Goal: Task Accomplishment & Management: Complete application form

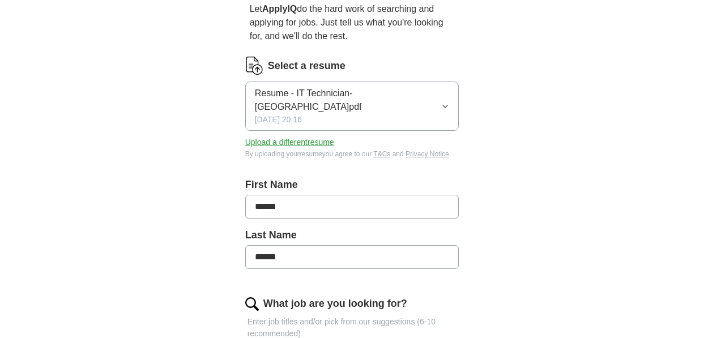
scroll to position [120, 0]
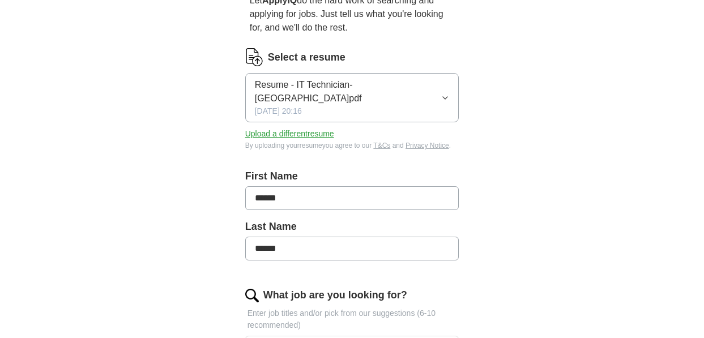
click at [445, 93] on icon "button" at bounding box center [445, 97] width 8 height 9
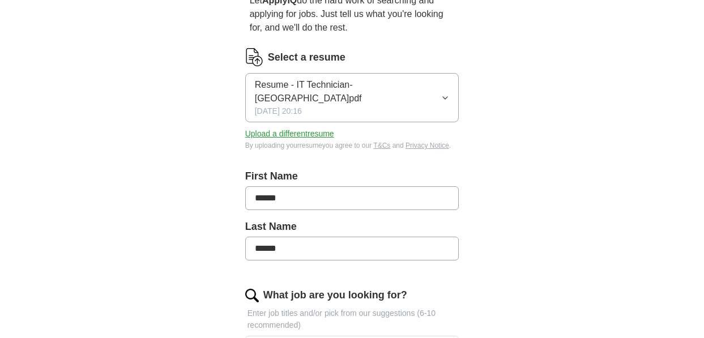
click at [445, 93] on icon "button" at bounding box center [445, 97] width 8 height 9
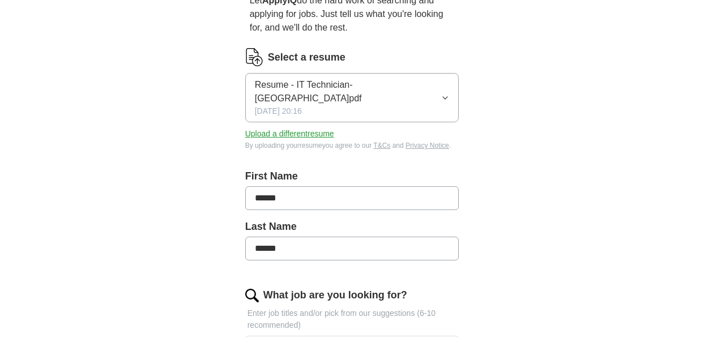
click at [310, 128] on button "Upload a different resume" at bounding box center [289, 134] width 89 height 12
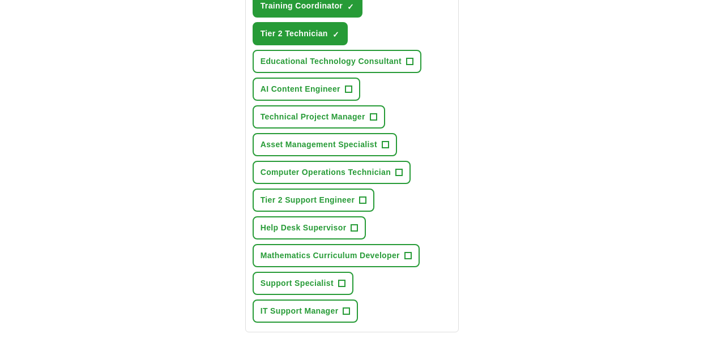
scroll to position [630, 0]
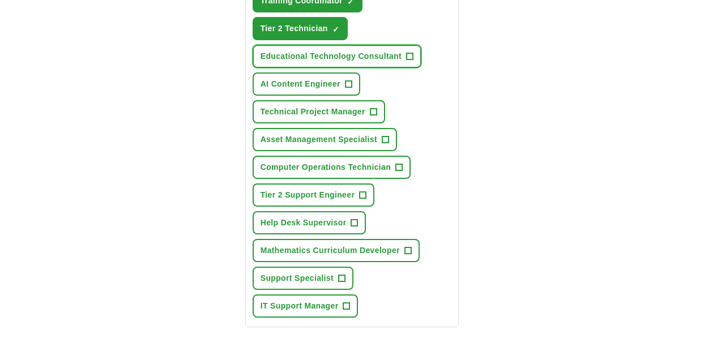
click at [410, 58] on span "+" at bounding box center [409, 56] width 7 height 9
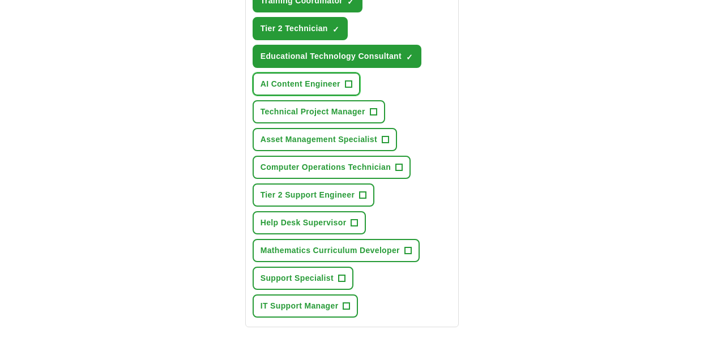
click at [346, 86] on span "+" at bounding box center [348, 84] width 7 height 9
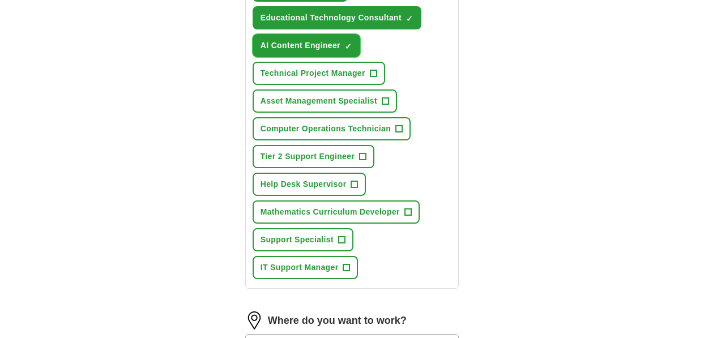
scroll to position [671, 0]
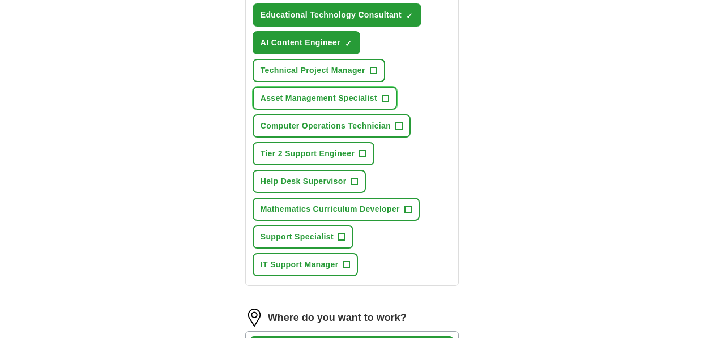
click at [387, 100] on span "+" at bounding box center [385, 98] width 7 height 9
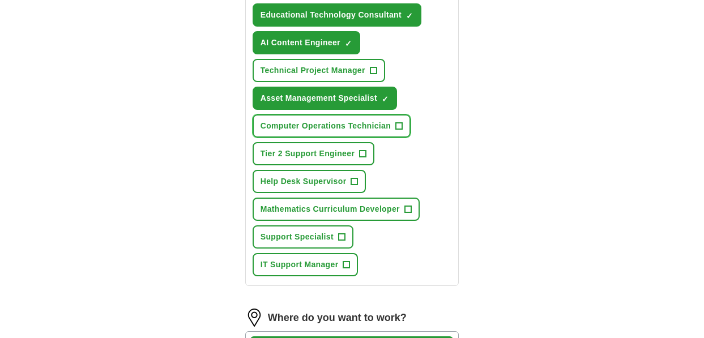
click at [399, 127] on span "+" at bounding box center [399, 126] width 7 height 9
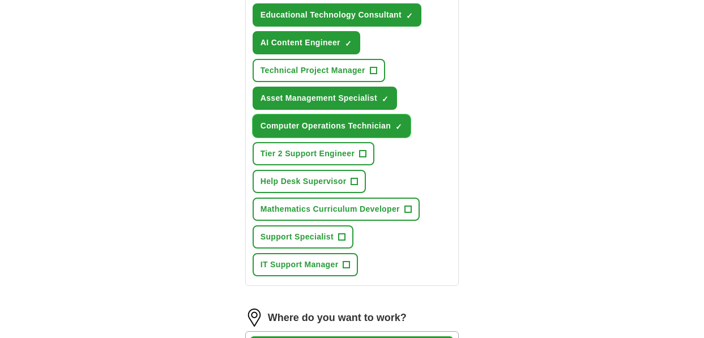
scroll to position [709, 0]
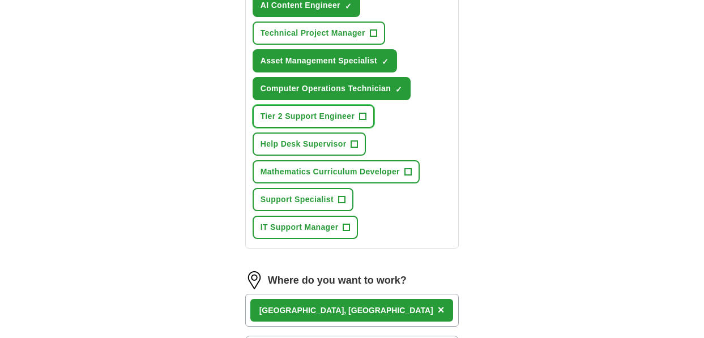
click at [362, 114] on span "+" at bounding box center [363, 116] width 7 height 9
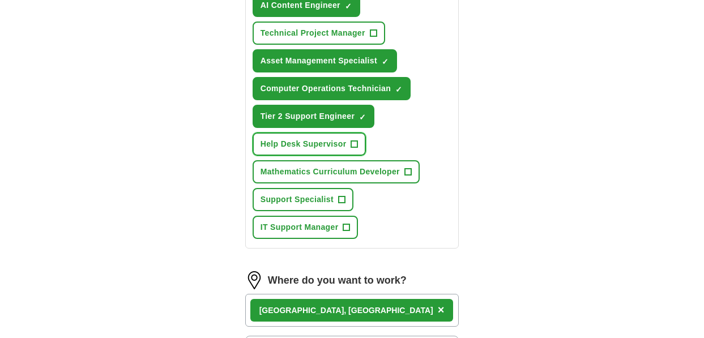
click at [353, 140] on span "+" at bounding box center [354, 144] width 7 height 9
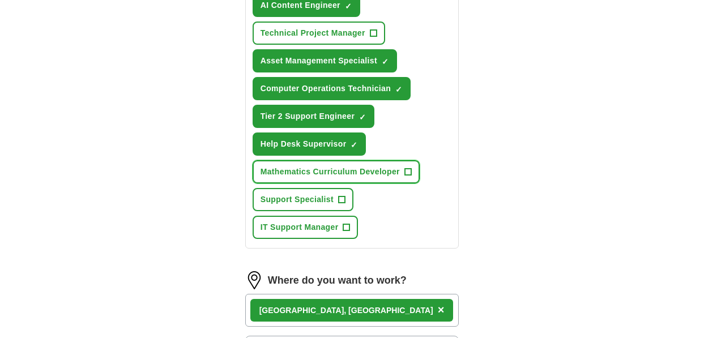
click at [410, 170] on span "+" at bounding box center [407, 172] width 7 height 9
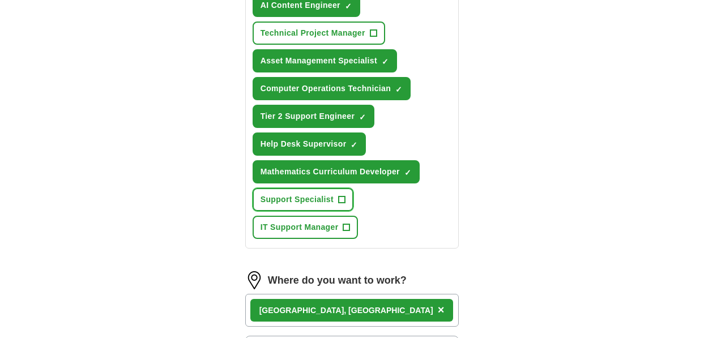
click at [344, 202] on span "+" at bounding box center [341, 199] width 7 height 9
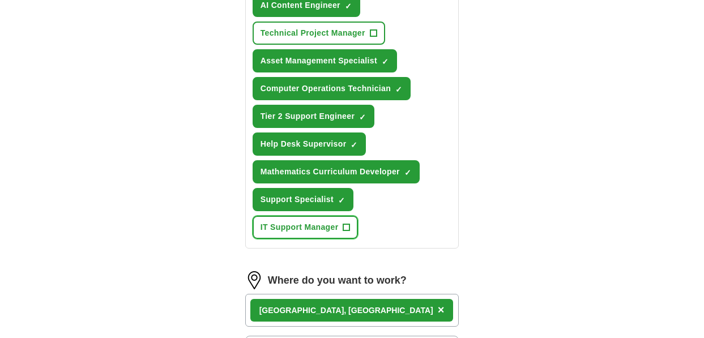
click at [345, 225] on span "+" at bounding box center [346, 227] width 7 height 9
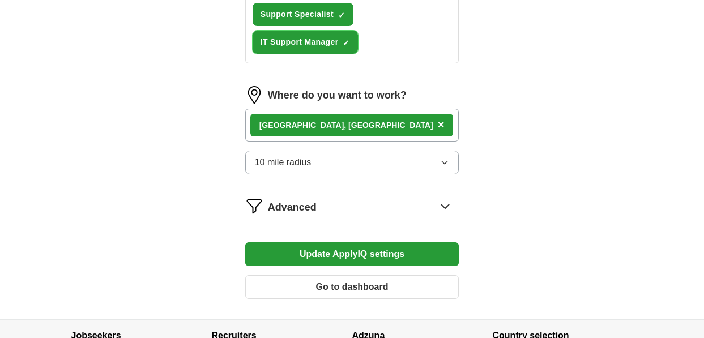
scroll to position [893, 0]
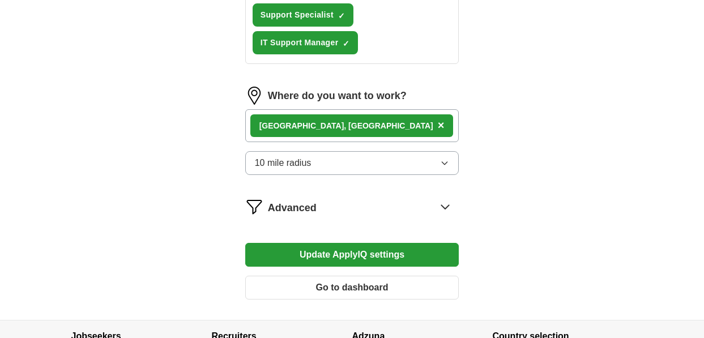
click at [391, 127] on div "[GEOGRAPHIC_DATA], [GEOGRAPHIC_DATA] ×" at bounding box center [352, 125] width 214 height 33
click at [380, 124] on div "[GEOGRAPHIC_DATA], [GEOGRAPHIC_DATA] ×" at bounding box center [352, 125] width 214 height 33
click at [438, 124] on span "×" at bounding box center [441, 125] width 7 height 12
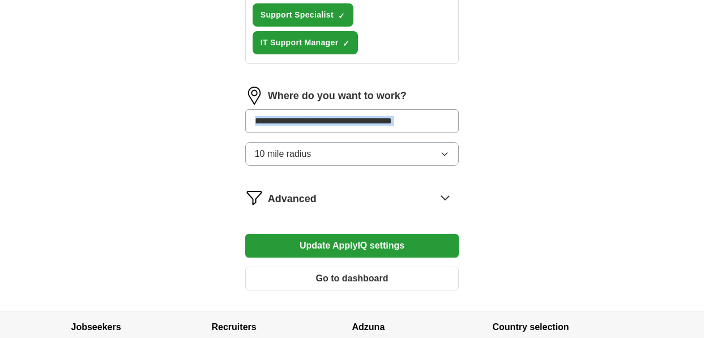
click at [346, 124] on input at bounding box center [352, 121] width 214 height 24
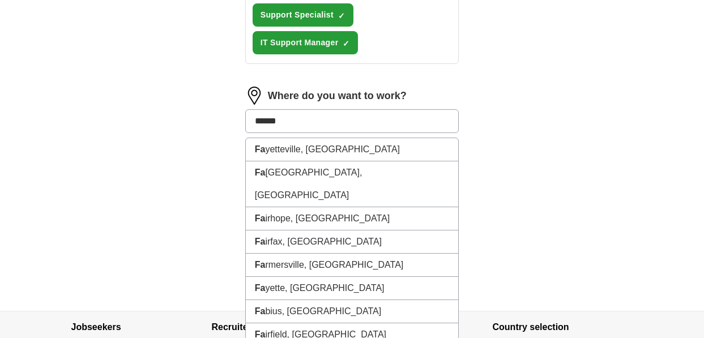
type input "*******"
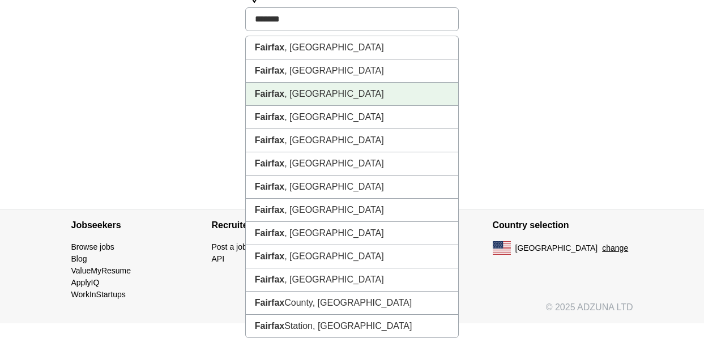
scroll to position [999, 0]
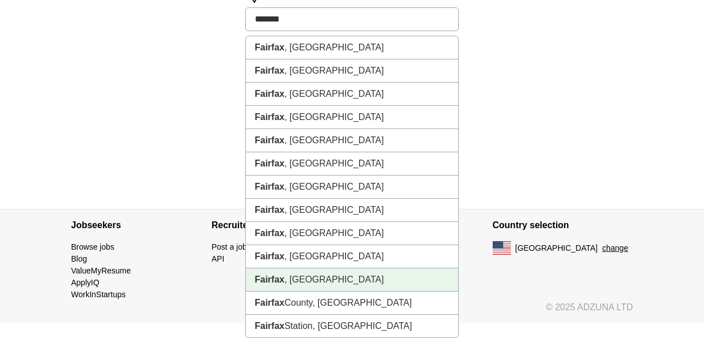
click at [304, 273] on li "[GEOGRAPHIC_DATA] , [GEOGRAPHIC_DATA]" at bounding box center [352, 279] width 213 height 23
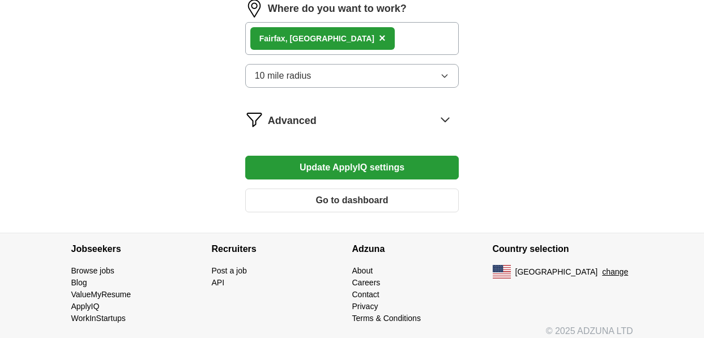
click at [331, 75] on button "10 mile radius" at bounding box center [352, 76] width 214 height 24
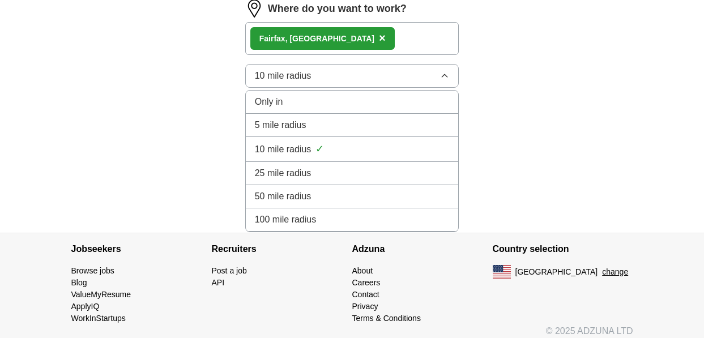
click at [320, 169] on div "25 mile radius" at bounding box center [352, 174] width 195 height 14
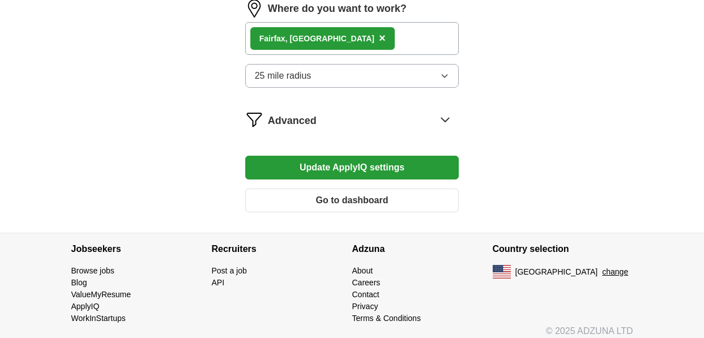
click at [444, 118] on icon at bounding box center [445, 119] width 18 height 18
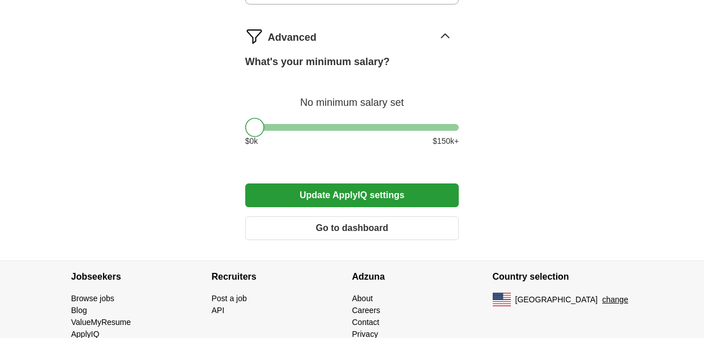
scroll to position [1073, 0]
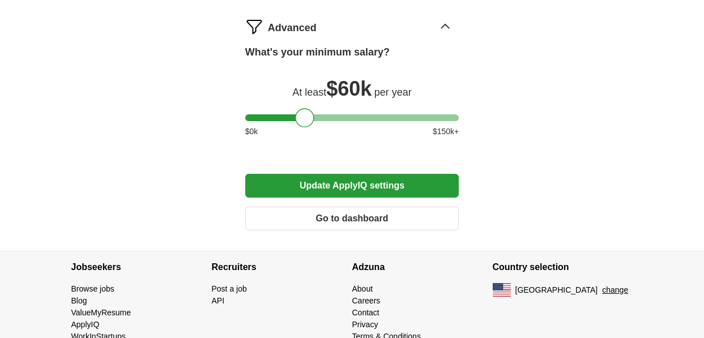
drag, startPoint x: 251, startPoint y: 119, endPoint x: 301, endPoint y: 119, distance: 49.3
click at [301, 119] on div at bounding box center [304, 117] width 19 height 19
click at [398, 180] on button "Update ApplyIQ settings" at bounding box center [352, 186] width 214 height 24
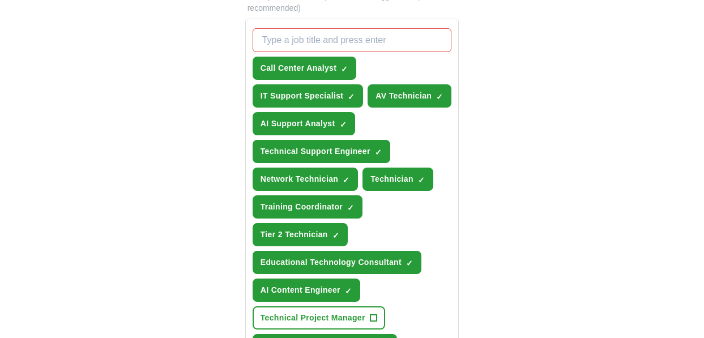
scroll to position [442, 0]
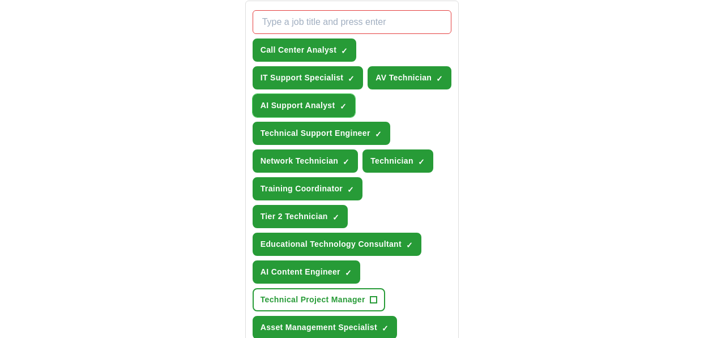
click at [0, 0] on span "×" at bounding box center [0, 0] width 0 height 0
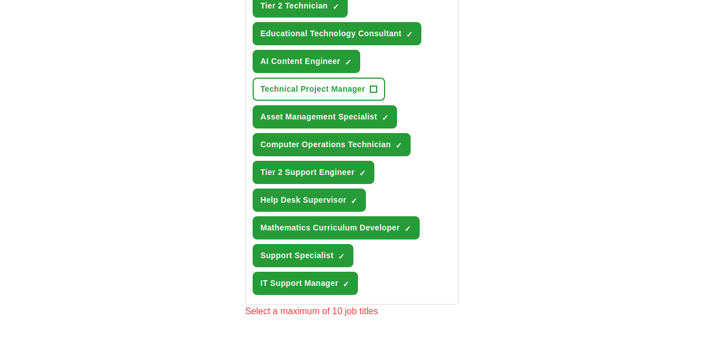
scroll to position [649, 0]
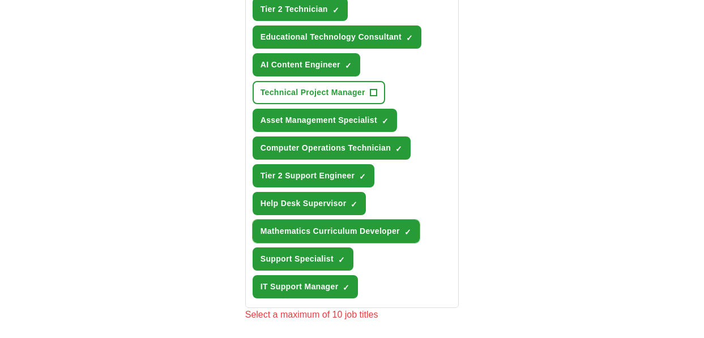
click at [0, 0] on span "×" at bounding box center [0, 0] width 0 height 0
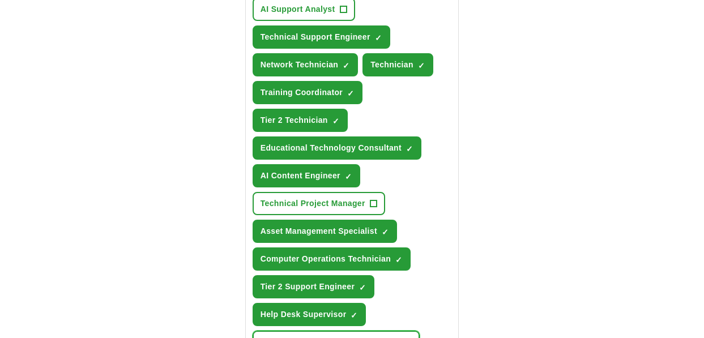
scroll to position [525, 0]
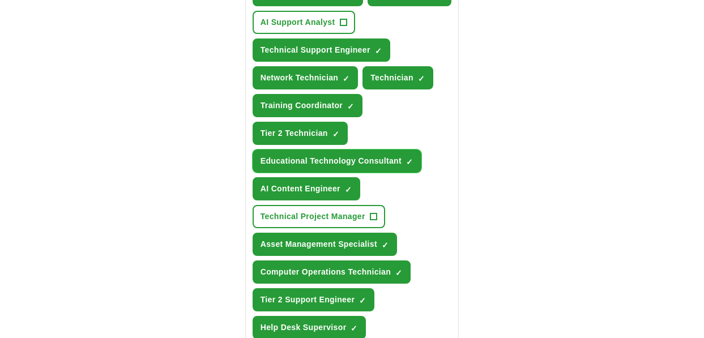
click at [0, 0] on span "×" at bounding box center [0, 0] width 0 height 0
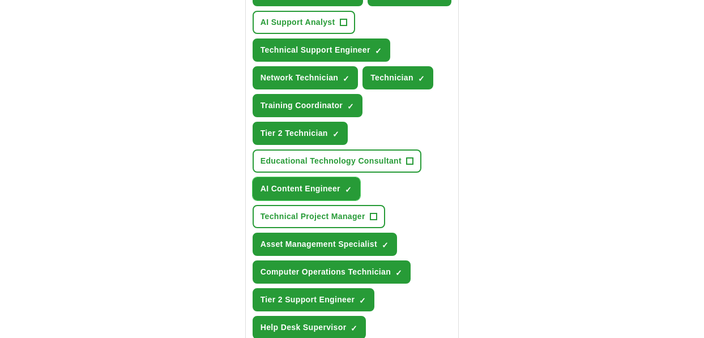
click at [0, 0] on span "×" at bounding box center [0, 0] width 0 height 0
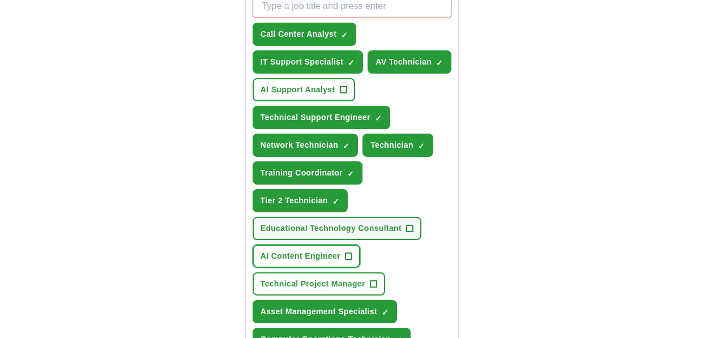
scroll to position [436, 0]
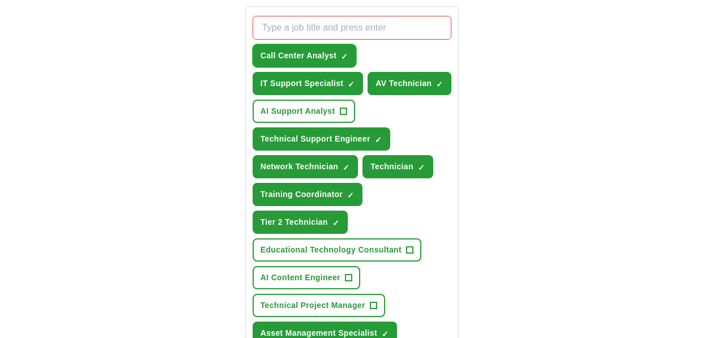
click at [0, 0] on span "×" at bounding box center [0, 0] width 0 height 0
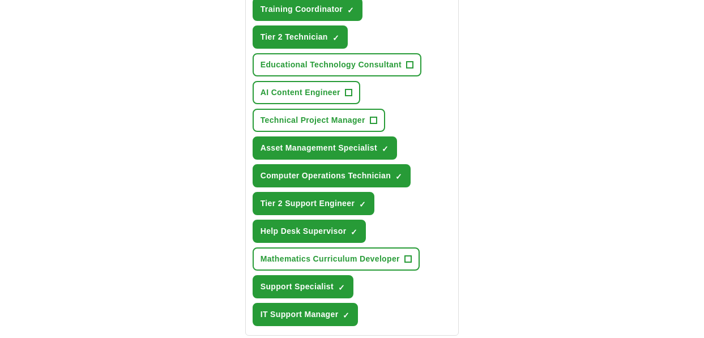
scroll to position [629, 0]
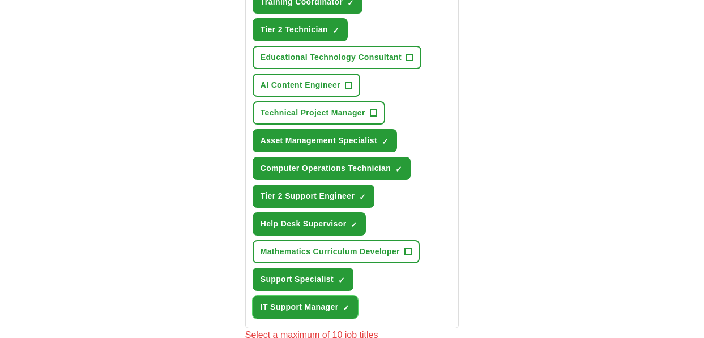
click at [0, 0] on span "×" at bounding box center [0, 0] width 0 height 0
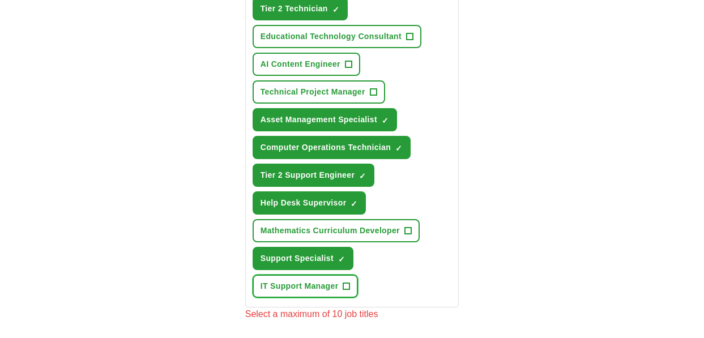
scroll to position [649, 0]
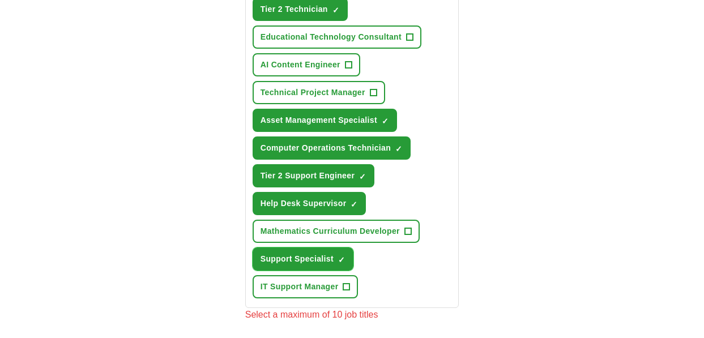
click at [0, 0] on span "×" at bounding box center [0, 0] width 0 height 0
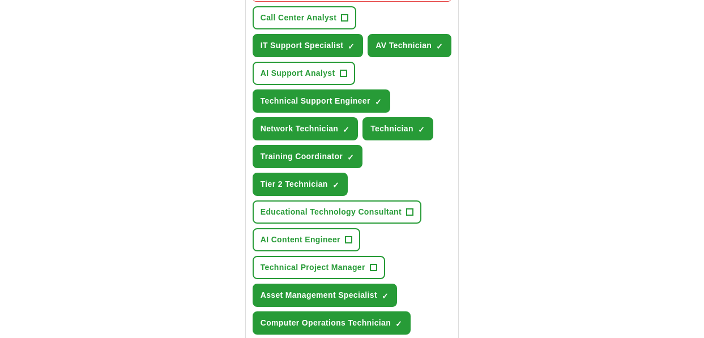
scroll to position [486, 0]
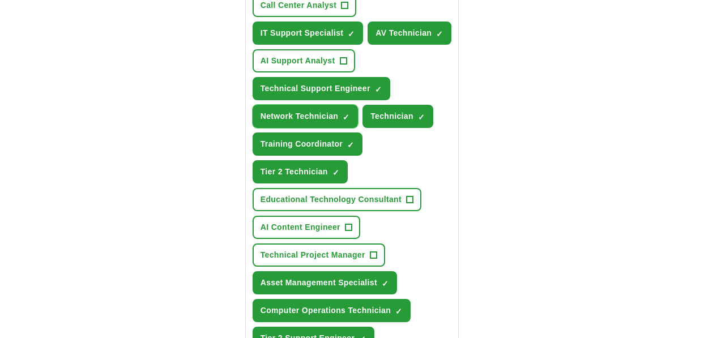
click at [348, 106] on button "Network Technician ✓ ×" at bounding box center [306, 116] width 106 height 23
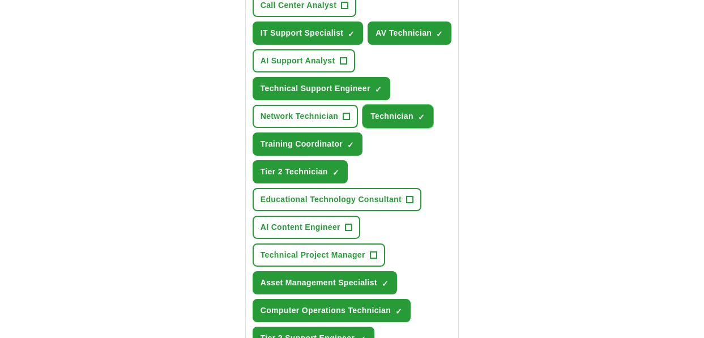
click at [426, 116] on button "Technician ✓ ×" at bounding box center [397, 116] width 71 height 23
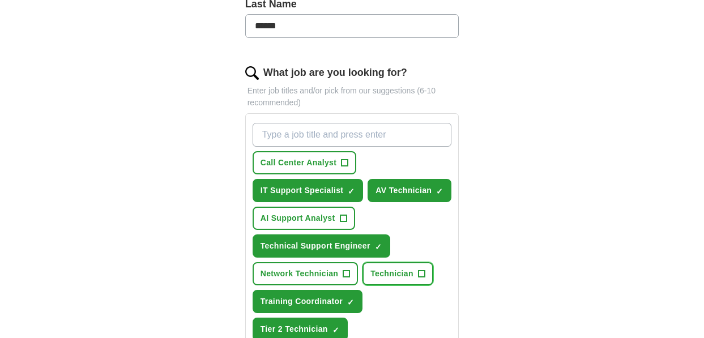
scroll to position [336, 0]
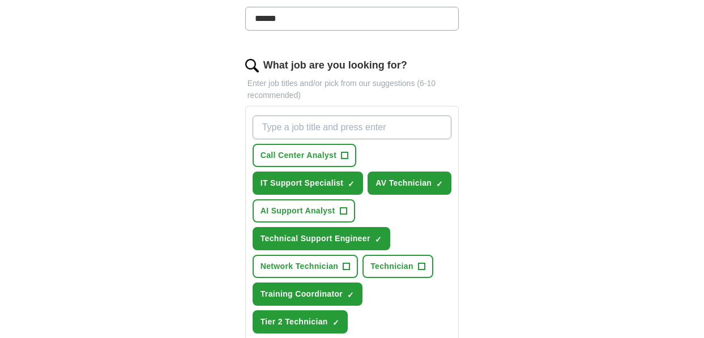
click at [359, 124] on input "What job are you looking for?" at bounding box center [352, 128] width 199 height 24
type input "REFRESH"
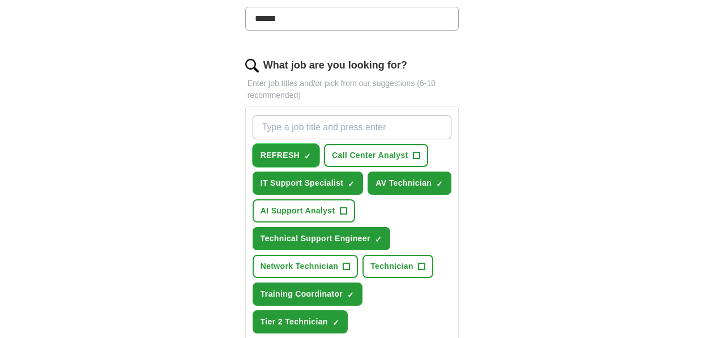
click at [311, 151] on button "REFRESH ✓ ×" at bounding box center [286, 155] width 67 height 23
click at [396, 122] on input "What job are you looking for?" at bounding box center [352, 128] width 199 height 24
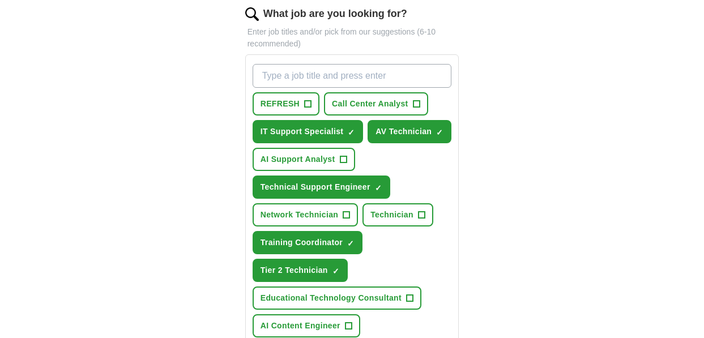
scroll to position [387, 0]
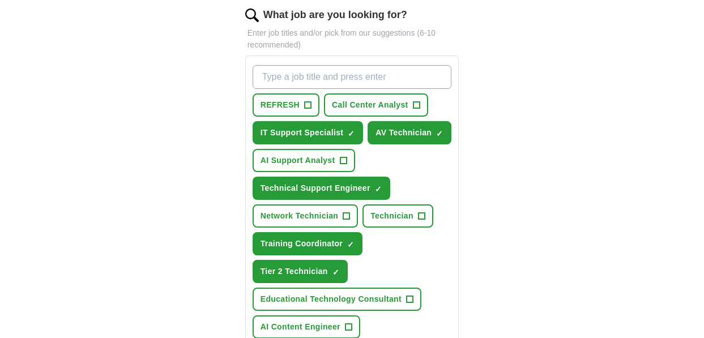
click at [391, 81] on input "What job are you looking for?" at bounding box center [352, 77] width 199 height 24
type input "d"
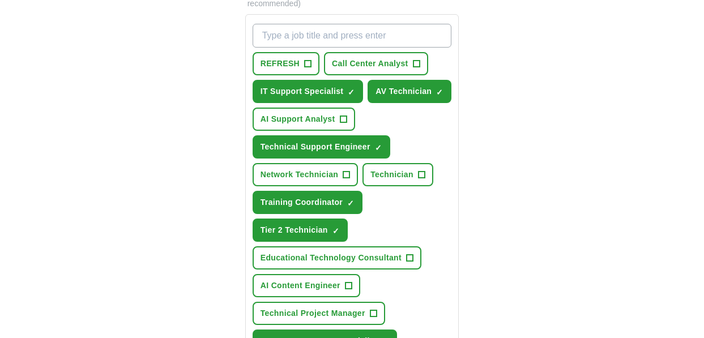
scroll to position [423, 0]
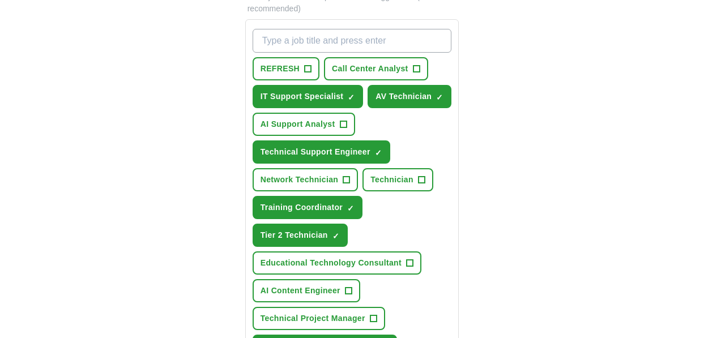
click at [357, 41] on input "What job are you looking for?" at bounding box center [352, 41] width 199 height 24
type input "Desktop Support"
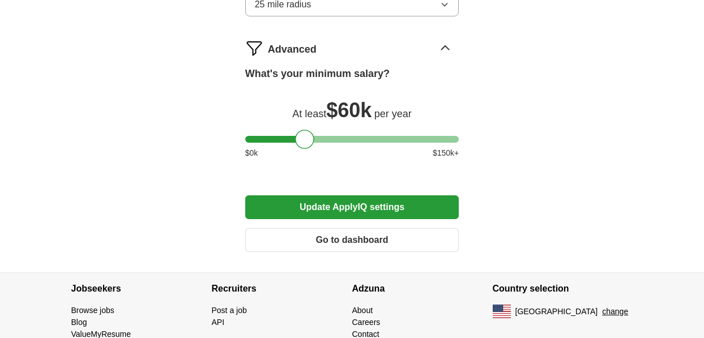
scroll to position [1096, 0]
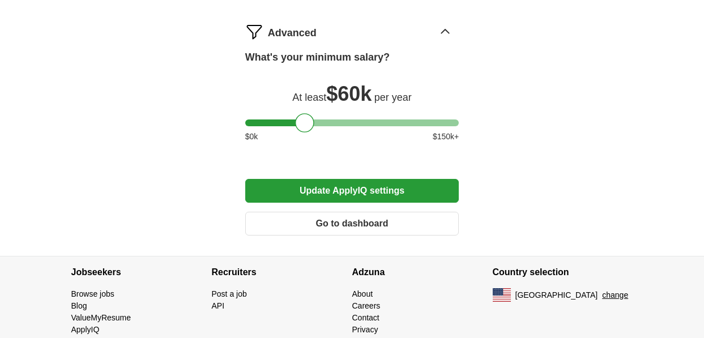
click at [342, 190] on button "Update ApplyIQ settings" at bounding box center [352, 191] width 214 height 24
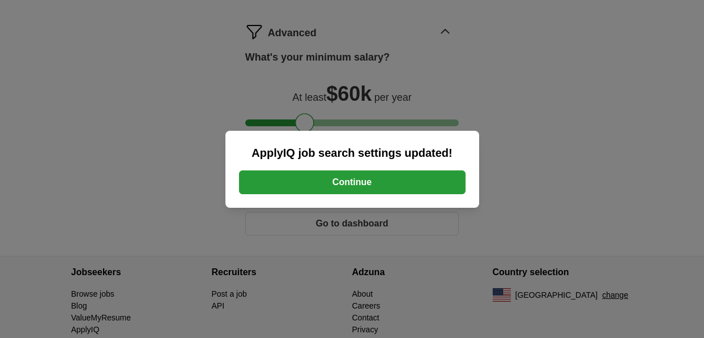
click at [342, 190] on button "Continue" at bounding box center [352, 182] width 227 height 24
